Goal: Task Accomplishment & Management: Manage account settings

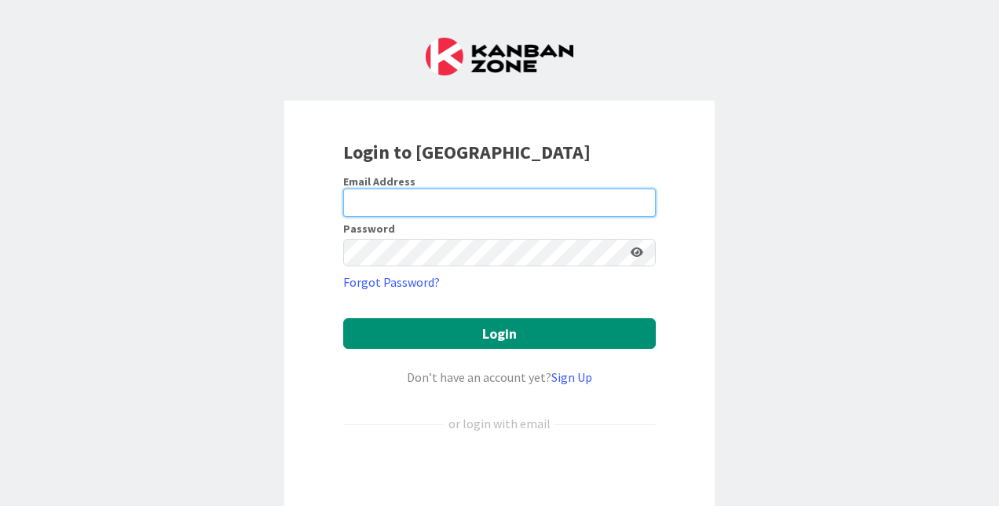
click at [488, 193] on input "email" at bounding box center [499, 203] width 313 height 28
click at [440, 204] on input "email" at bounding box center [499, 203] width 313 height 28
paste input "[PERSON_NAME][EMAIL_ADDRESS][PERSON_NAME][DOMAIN_NAME]"
type input "[PERSON_NAME][EMAIL_ADDRESS][PERSON_NAME][DOMAIN_NAME]"
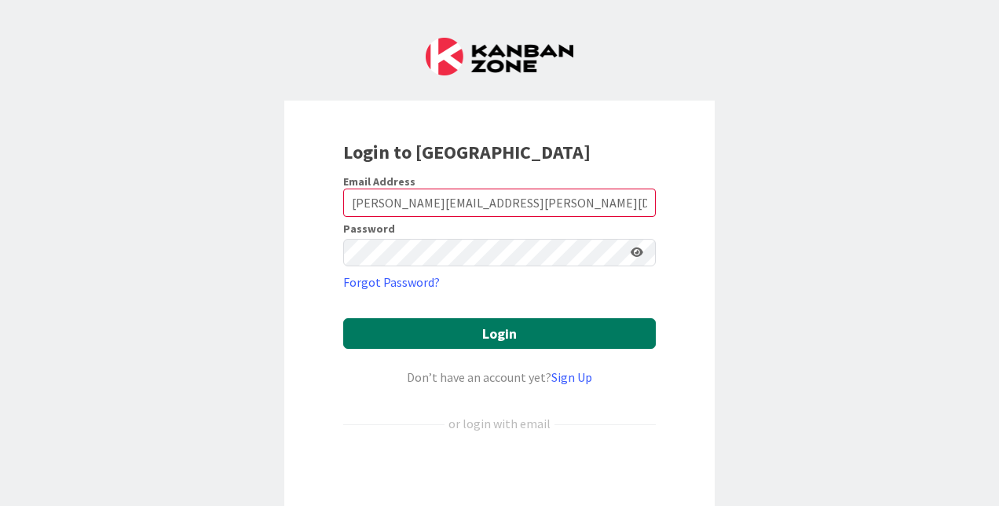
click at [514, 333] on button "Login" at bounding box center [499, 333] width 313 height 31
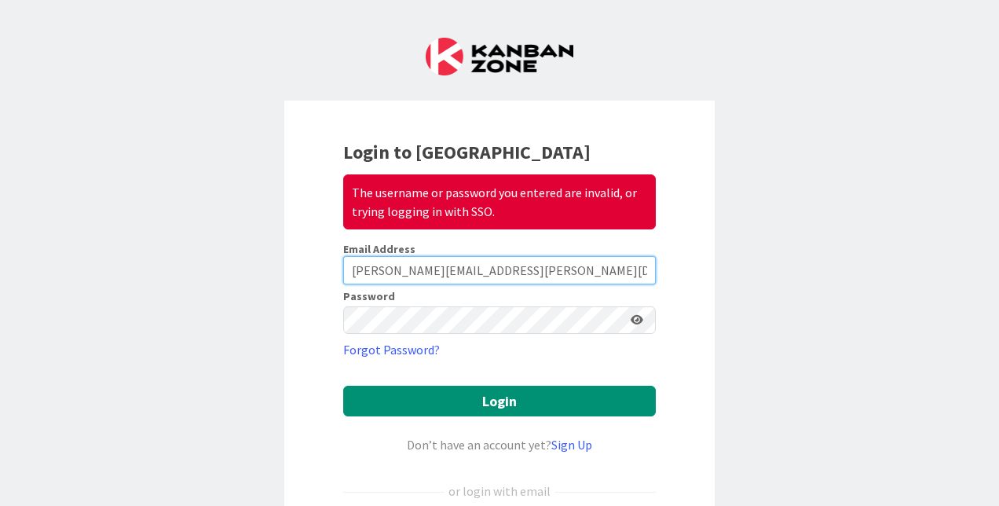
click at [533, 269] on input "[PERSON_NAME][EMAIL_ADDRESS][PERSON_NAME][DOMAIN_NAME]" at bounding box center [499, 270] width 313 height 28
click at [655, 250] on div "Login to Kanban Zone The username or password you entered are invalid, or tryin…" at bounding box center [499, 372] width 431 height 543
